Goal: Information Seeking & Learning: Learn about a topic

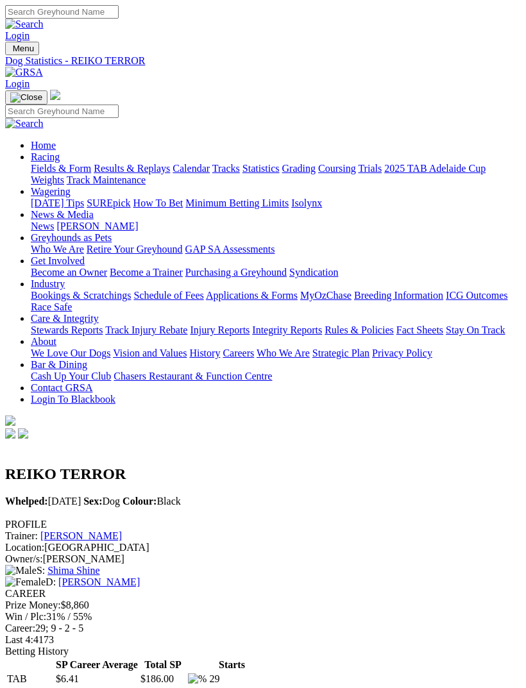
click at [30, 441] on div "Home Racing Fields & Form Results & Replays Calendar Tracks Statistics Grading …" at bounding box center [263, 266] width 516 height 352
click at [55, 186] on div "Fields & Form Results & Replays Calendar Tracks Statistics Grading Coursing Tri…" at bounding box center [276, 174] width 490 height 23
click at [42, 92] on img "Toggle navigation" at bounding box center [26, 97] width 32 height 10
click at [8, 42] on nav "Menu Dog Statistics - REIKO TERROR Login Home Racing Fields & Form Results & Re…" at bounding box center [263, 242] width 516 height 400
click at [10, 51] on img "Toggle navigation" at bounding box center [10, 51] width 0 height 0
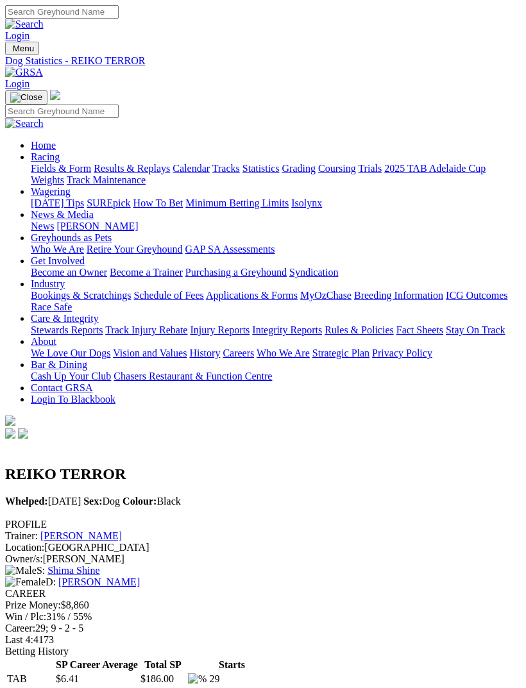
click at [130, 174] on link "Results & Replays" at bounding box center [132, 168] width 76 height 11
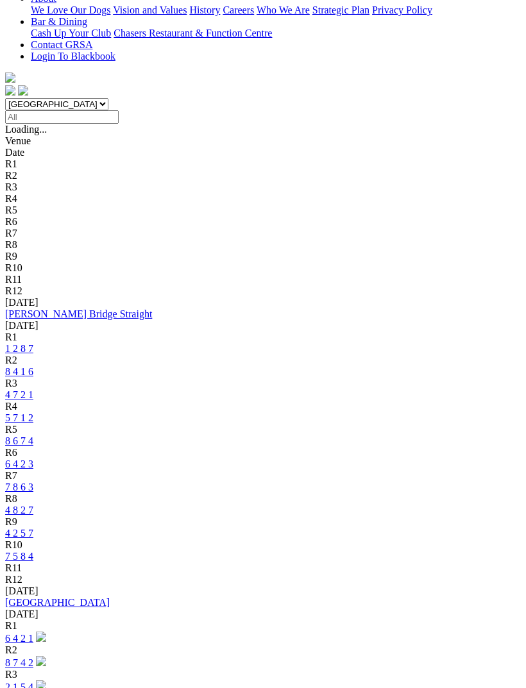
scroll to position [344, 0]
click at [33, 633] on link "6 4 2 1" at bounding box center [19, 638] width 28 height 11
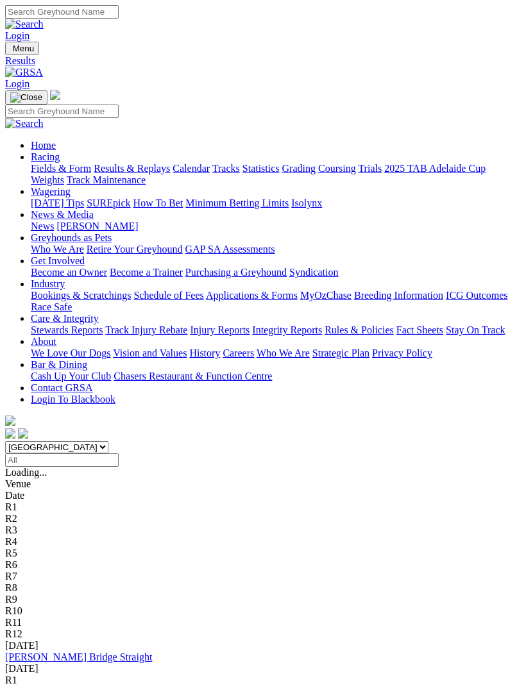
click at [10, 51] on img "Toggle navigation" at bounding box center [10, 51] width 0 height 0
click at [91, 168] on link "Fields & Form" at bounding box center [61, 168] width 60 height 11
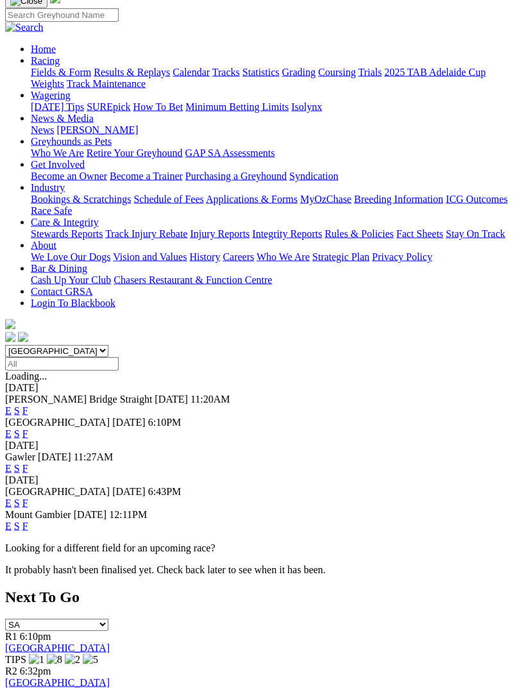
scroll to position [103, 0]
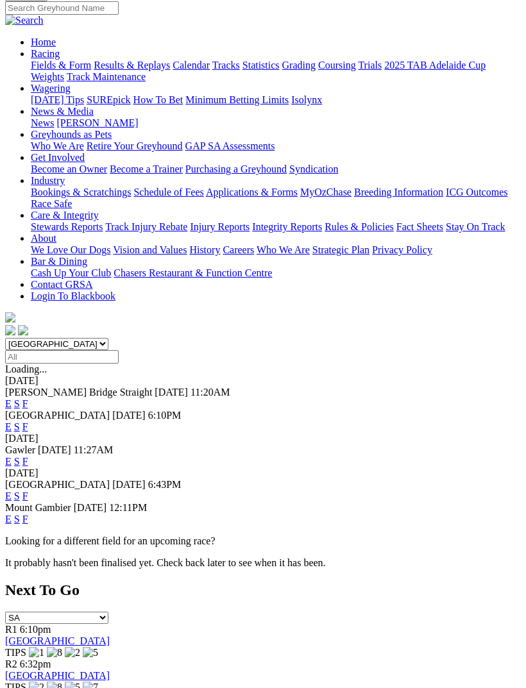
click at [28, 491] on link "F" at bounding box center [25, 496] width 6 height 11
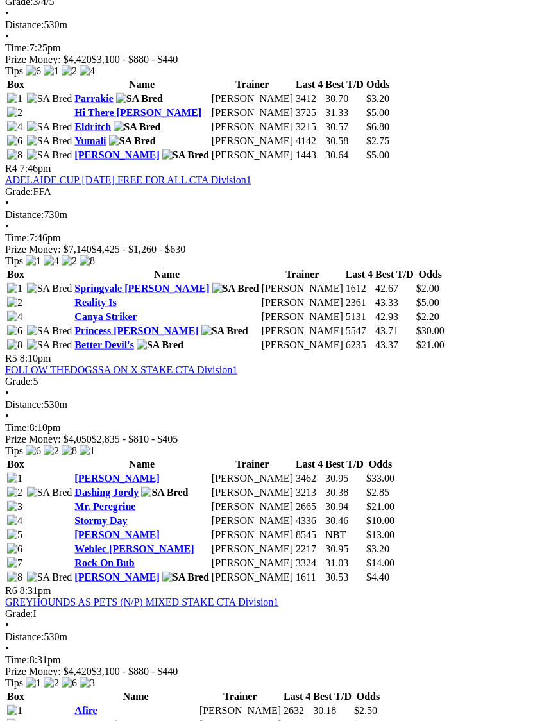
scroll to position [1182, 0]
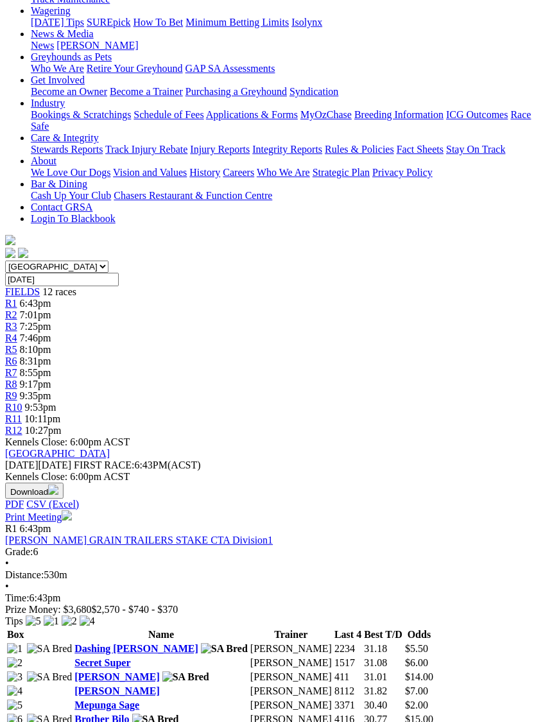
scroll to position [178, 12]
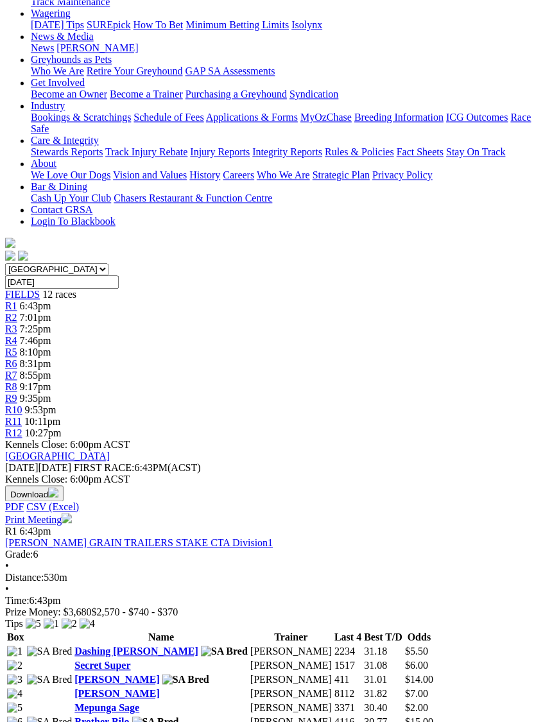
click at [74, 702] on link "Mepunga Sage" at bounding box center [106, 707] width 65 height 11
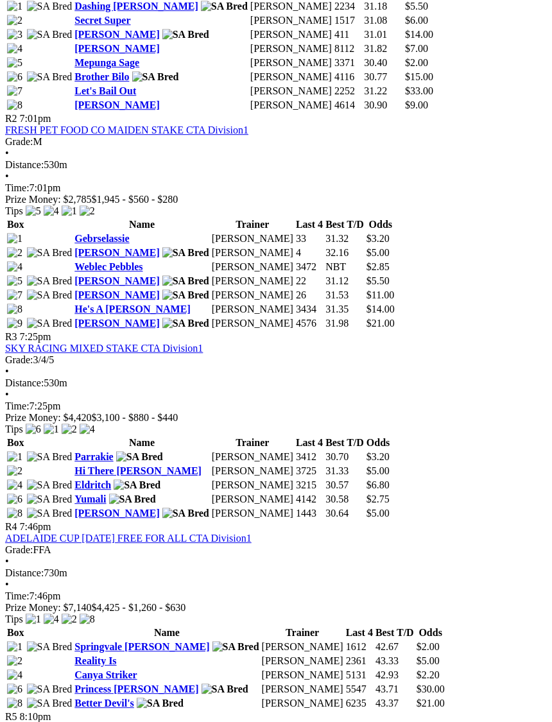
scroll to position [824, 12]
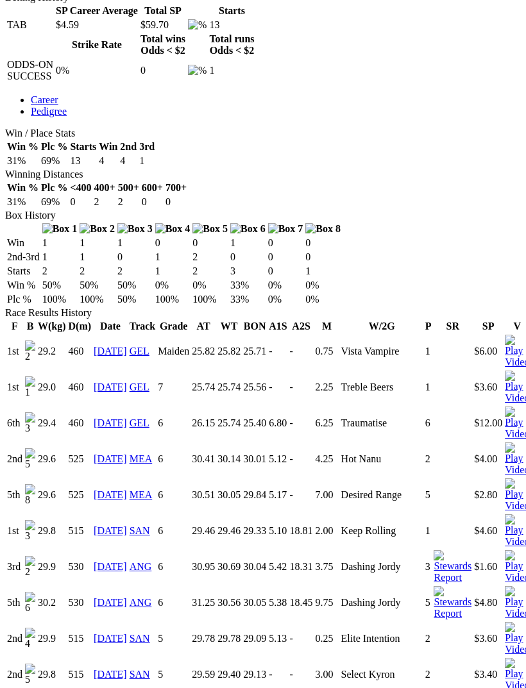
scroll to position [569, 0]
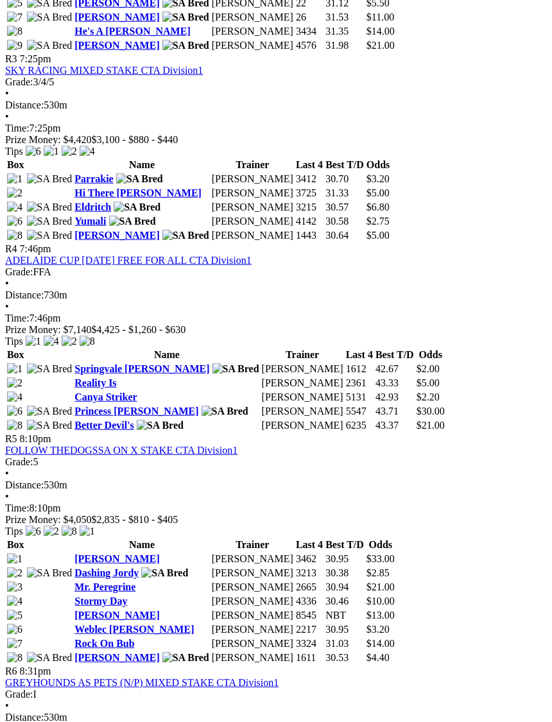
scroll to position [1101, 12]
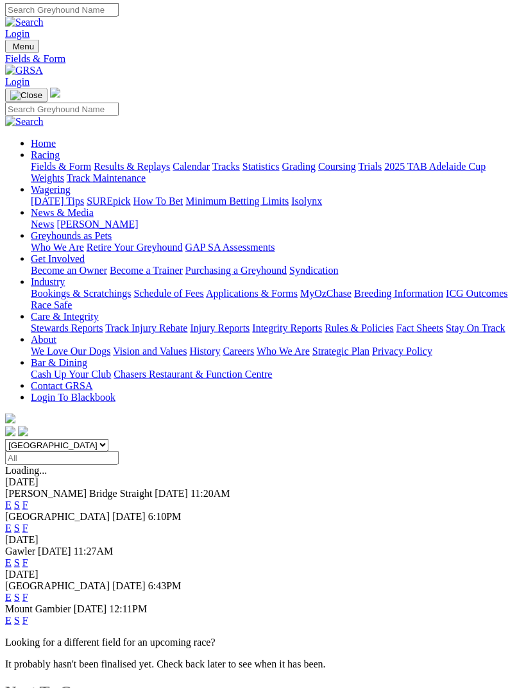
scroll to position [3, 0]
